Goal: Obtain resource: Obtain resource

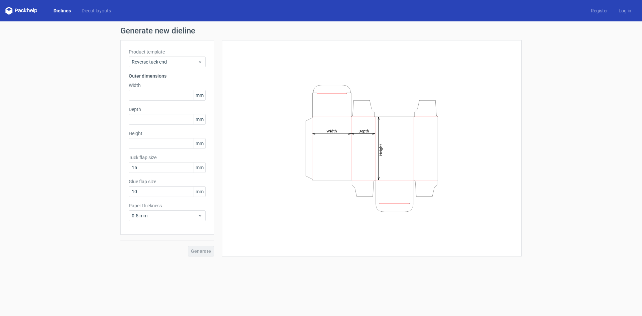
click at [71, 11] on link "Dielines" at bounding box center [62, 10] width 28 height 7
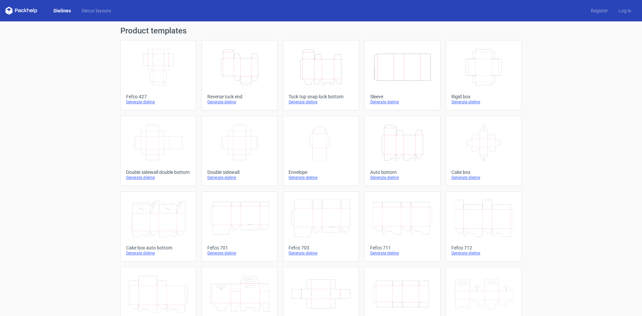
click at [446, 146] on link "Cake box Generate dieline" at bounding box center [484, 151] width 76 height 70
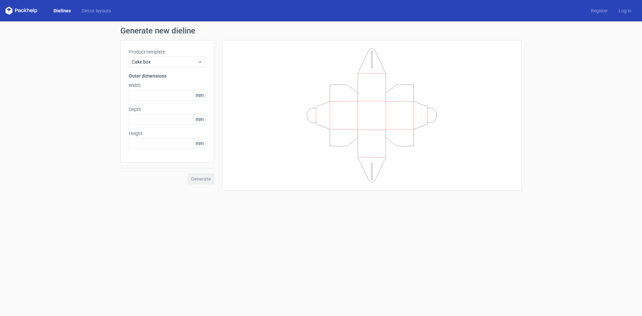
click at [70, 12] on link "Dielines" at bounding box center [62, 10] width 28 height 7
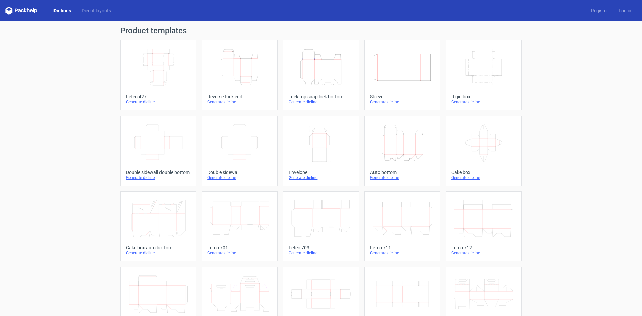
click at [389, 134] on icon "Height Depth Width" at bounding box center [402, 142] width 59 height 37
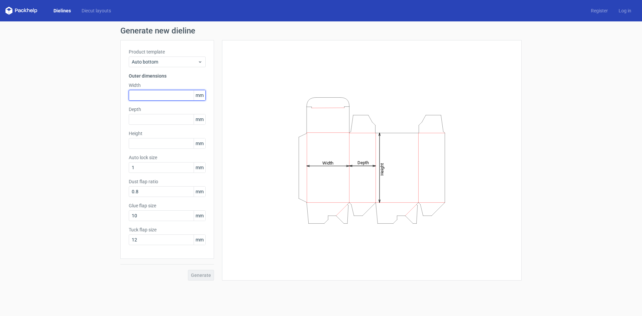
click at [144, 90] on input "text" at bounding box center [167, 95] width 77 height 11
type input "65"
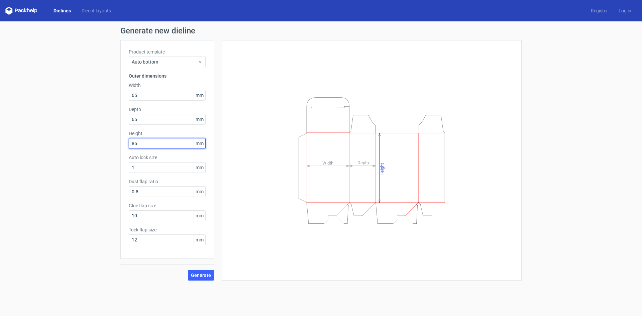
type input "85"
click at [160, 173] on div "Product template Auto bottom Outer dimensions Width 65 mm Depth 65 mm Height 85…" at bounding box center [167, 149] width 94 height 219
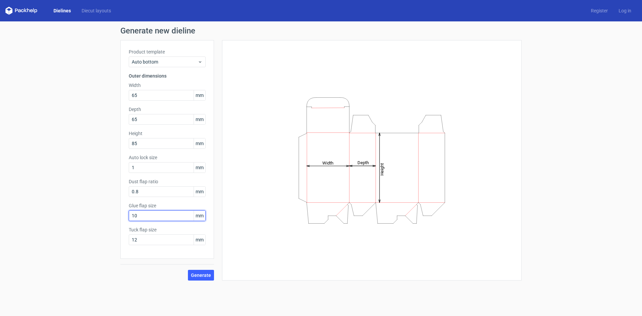
click at [155, 214] on input "10" at bounding box center [167, 215] width 77 height 11
type input "15"
click at [204, 273] on span "Generate" at bounding box center [201, 275] width 20 height 5
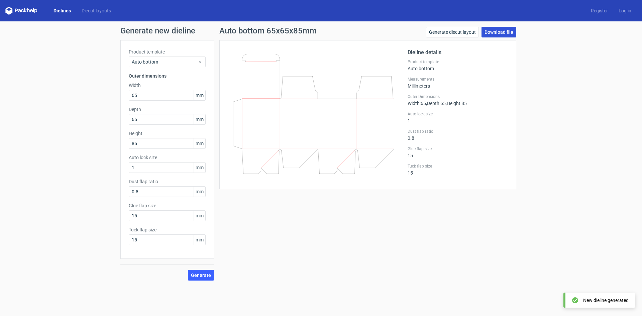
click at [503, 33] on link "Download file" at bounding box center [498, 32] width 35 height 11
click at [64, 11] on link "Dielines" at bounding box center [62, 10] width 28 height 7
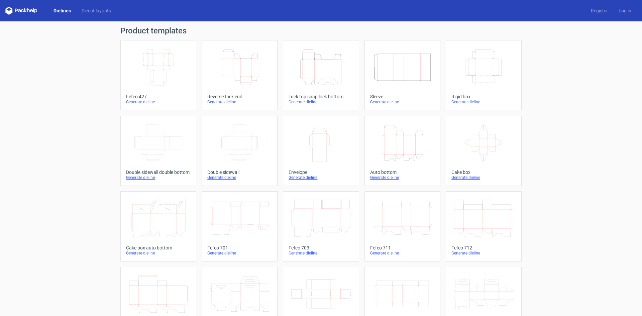
click at [239, 64] on icon "Height Depth Width" at bounding box center [239, 66] width 59 height 37
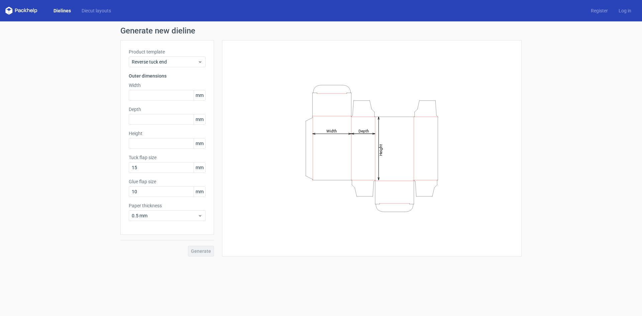
click at [149, 89] on div "Width mm" at bounding box center [167, 91] width 77 height 19
click at [149, 93] on input "text" at bounding box center [167, 95] width 77 height 11
type input "65"
type input "85"
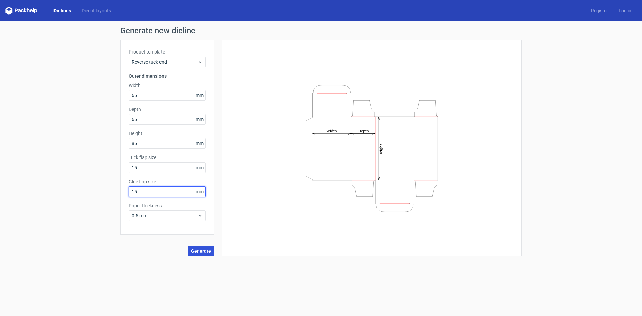
type input "15"
click at [203, 252] on span "Generate" at bounding box center [201, 251] width 20 height 5
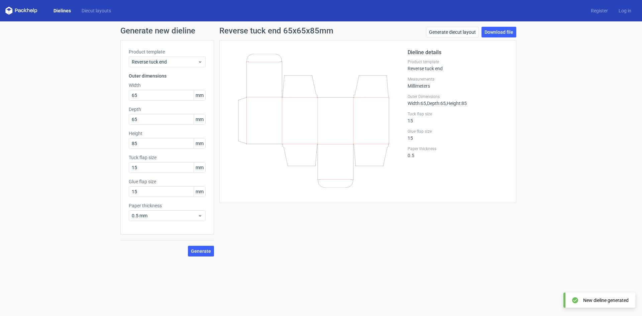
click at [517, 29] on div "Reverse tuck end 65x65x85mm Generate diecut layout Download file Dieline detail…" at bounding box center [368, 142] width 308 height 230
click at [512, 30] on link "Download file" at bounding box center [498, 32] width 35 height 11
